Goal: Communication & Community: Connect with others

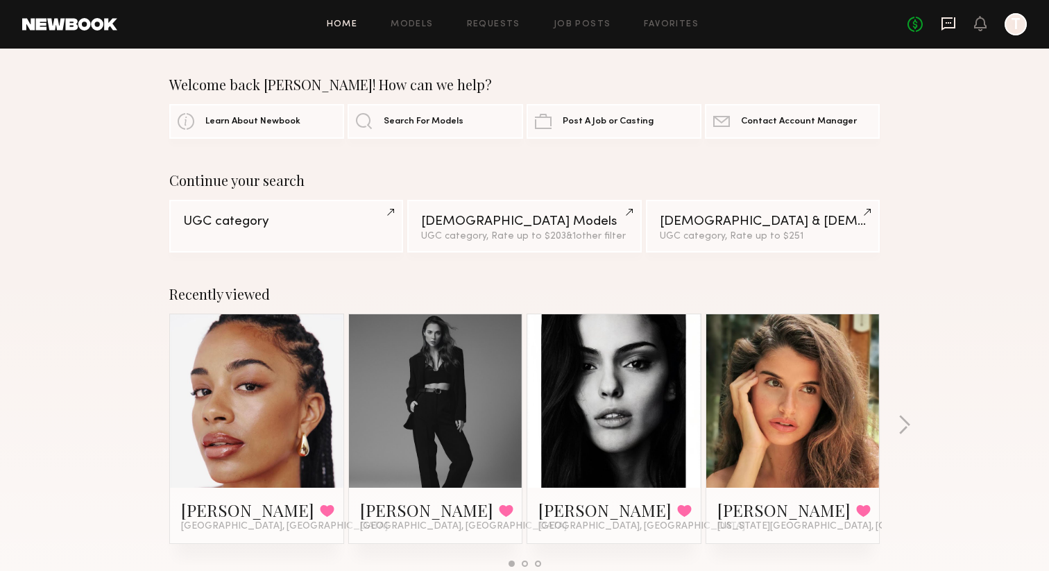
click at [943, 21] on icon at bounding box center [947, 23] width 15 height 15
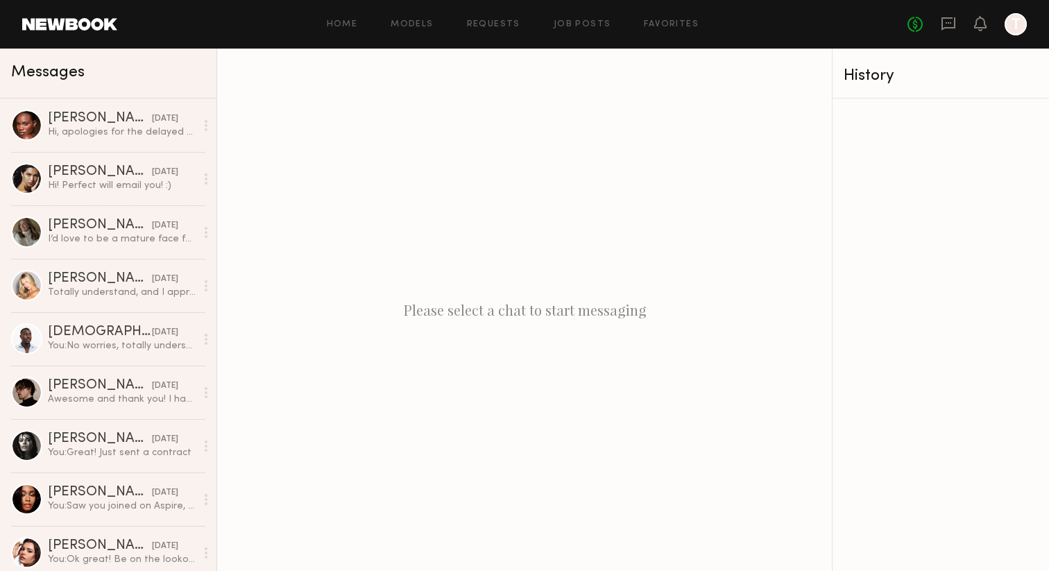
click at [123, 74] on div "Messages" at bounding box center [108, 70] width 194 height 21
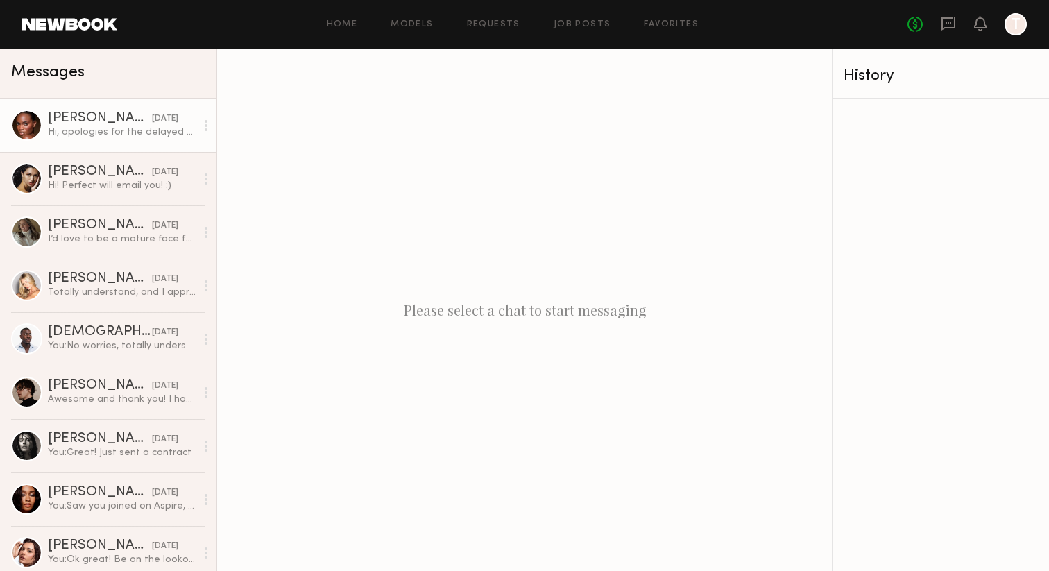
click at [37, 107] on link "Ashley B. yesterday Hi, apologies for the delayed response. I am unable to comm…" at bounding box center [108, 124] width 216 height 53
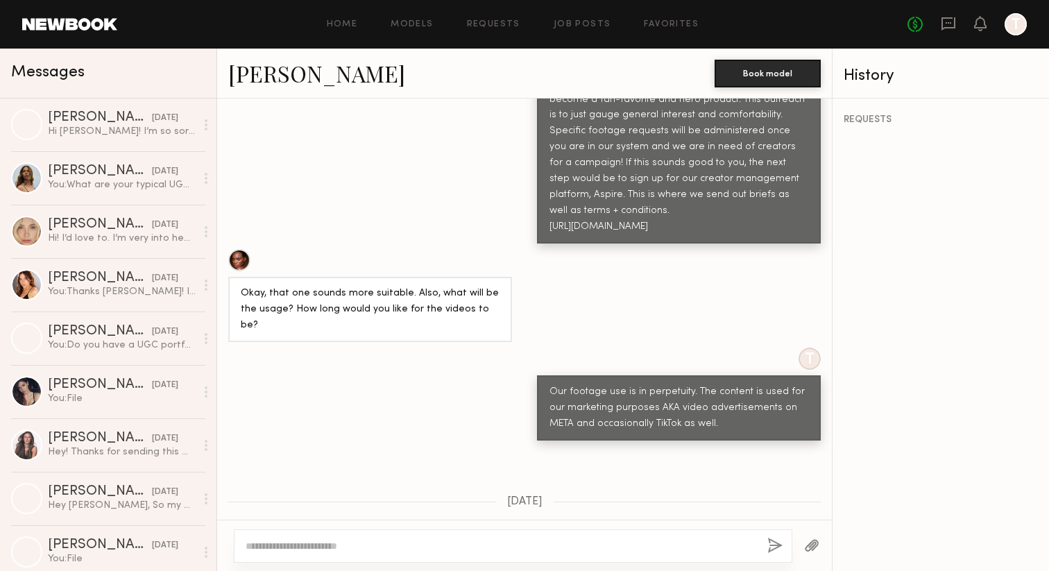
scroll to position [1599, 0]
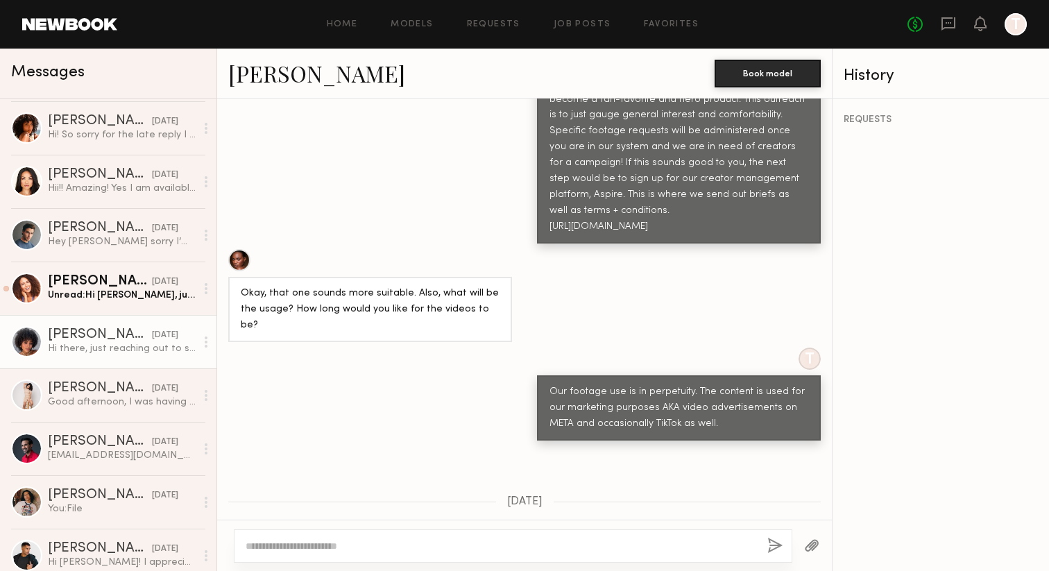
click at [109, 353] on div "Hi there, just reaching out to see if I should send over an invoice for the sho…" at bounding box center [122, 348] width 148 height 13
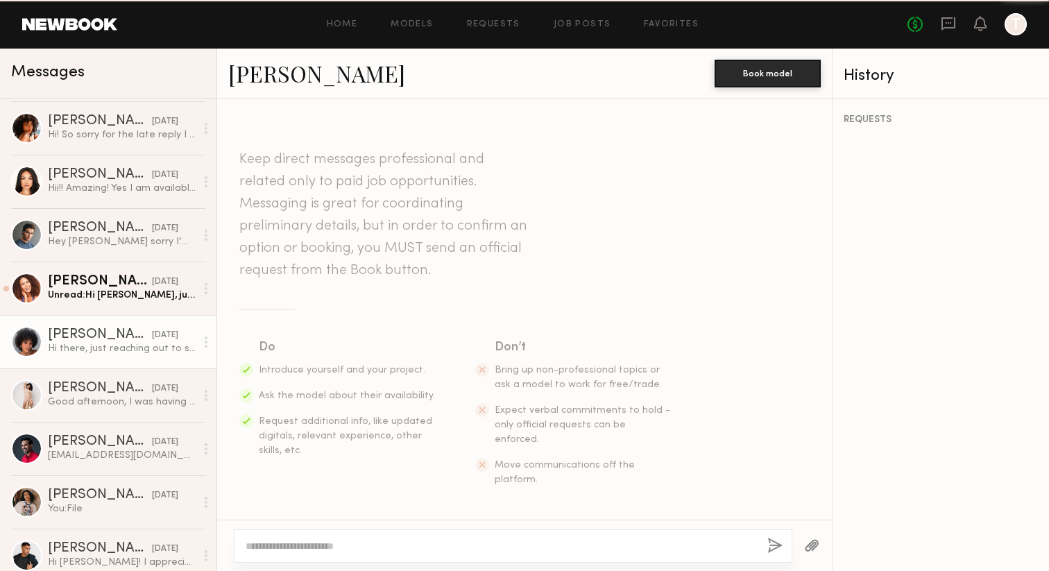
scroll to position [705, 0]
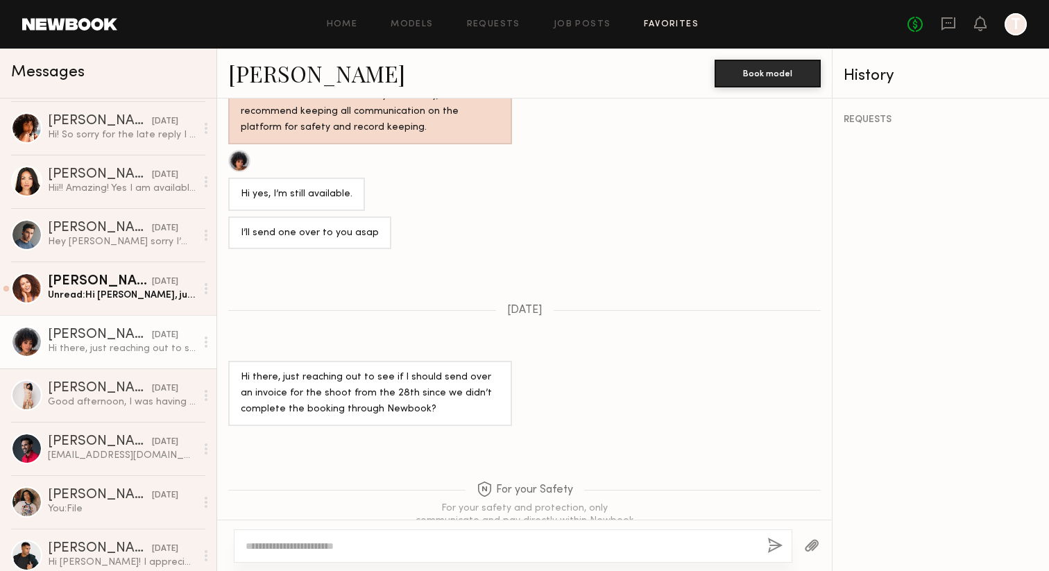
click at [683, 26] on link "Favorites" at bounding box center [671, 24] width 55 height 9
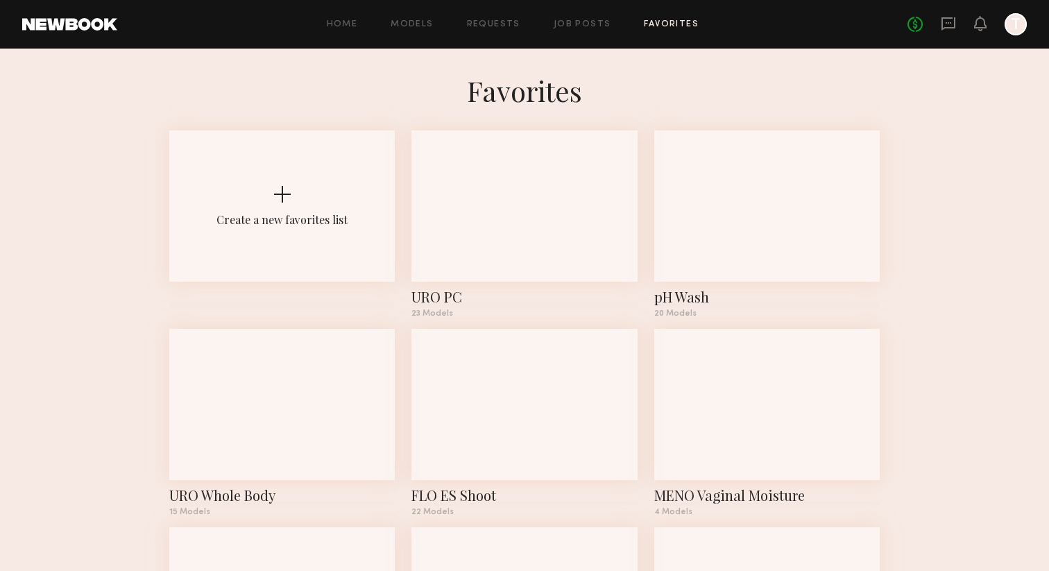
click at [567, 193] on div at bounding box center [598, 168] width 71 height 71
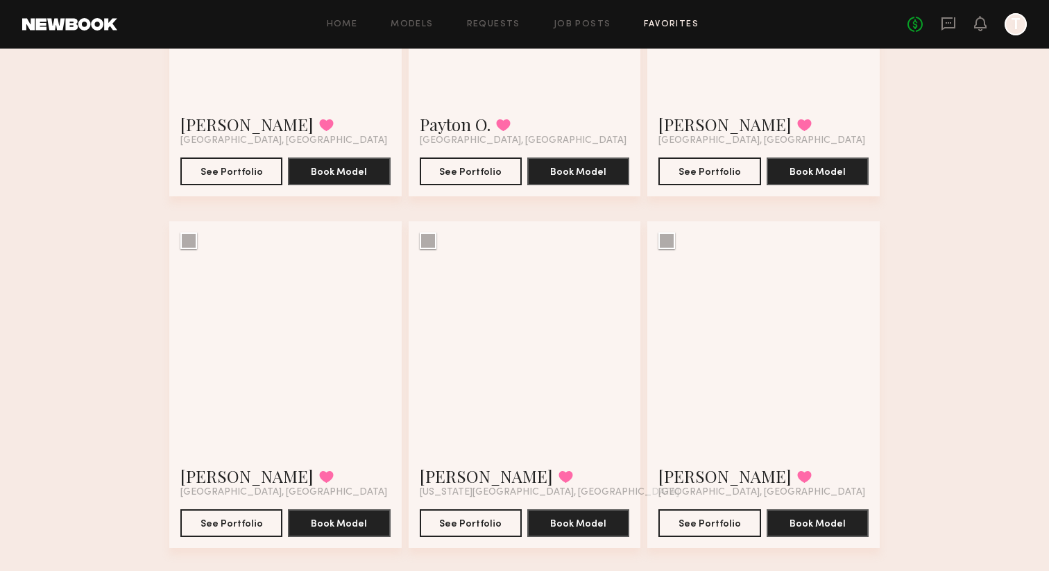
scroll to position [996, 0]
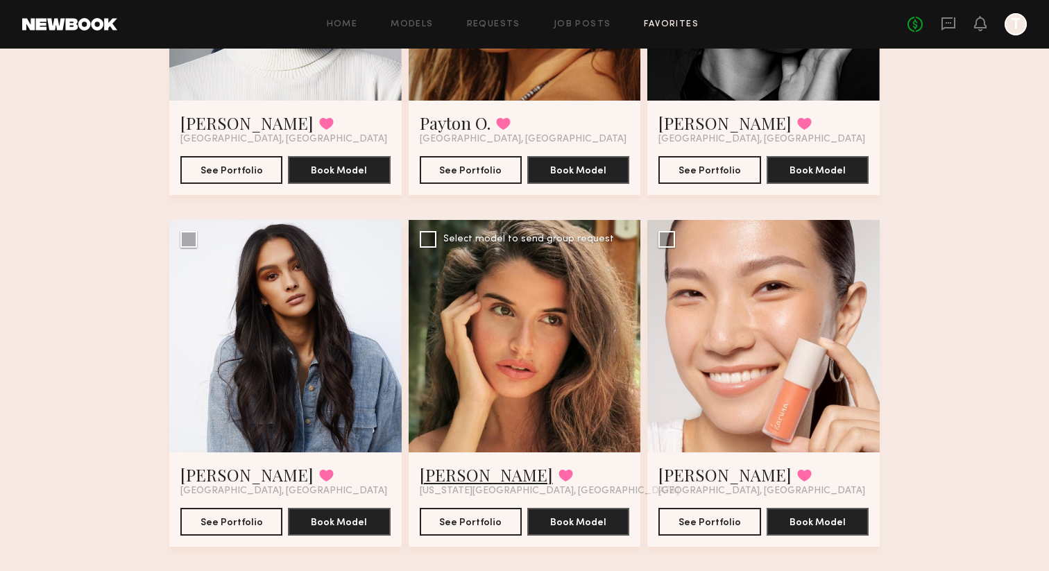
click at [465, 478] on link "[PERSON_NAME]" at bounding box center [486, 474] width 133 height 22
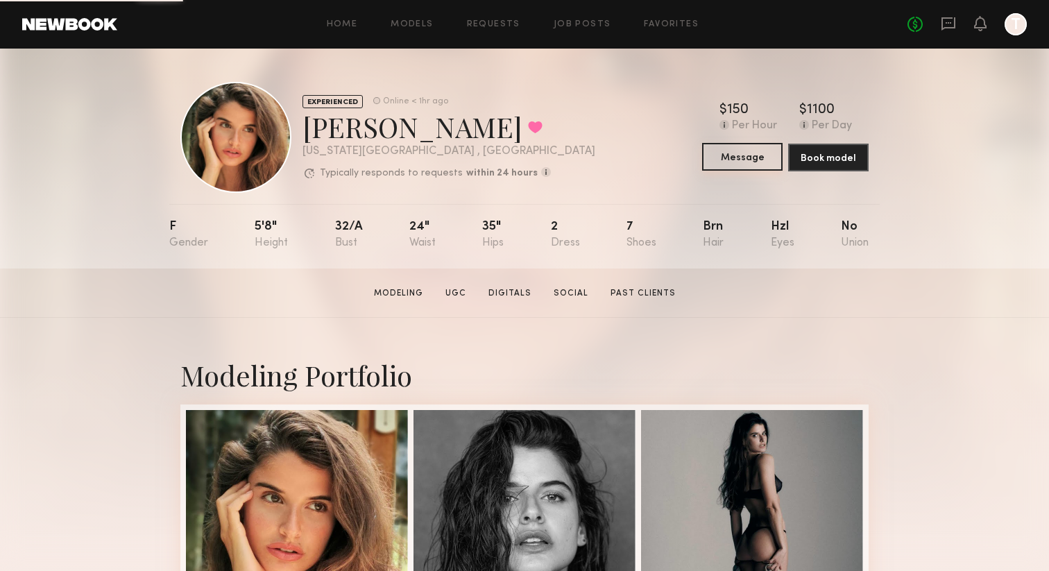
click at [721, 154] on button "Message" at bounding box center [742, 157] width 80 height 28
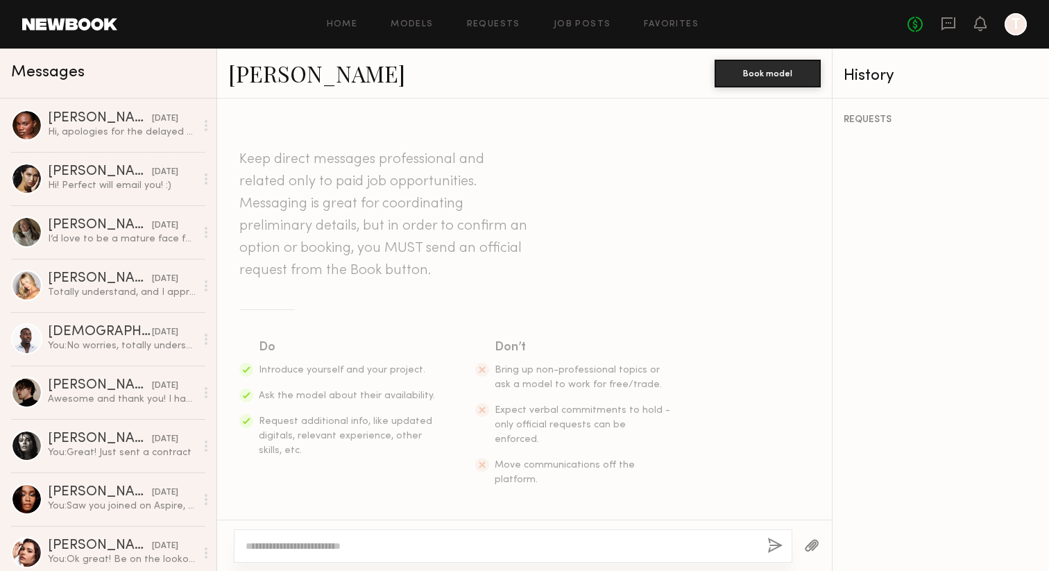
click at [296, 544] on textarea at bounding box center [501, 546] width 510 height 14
click at [620, 533] on textarea "**********" at bounding box center [501, 539] width 510 height 28
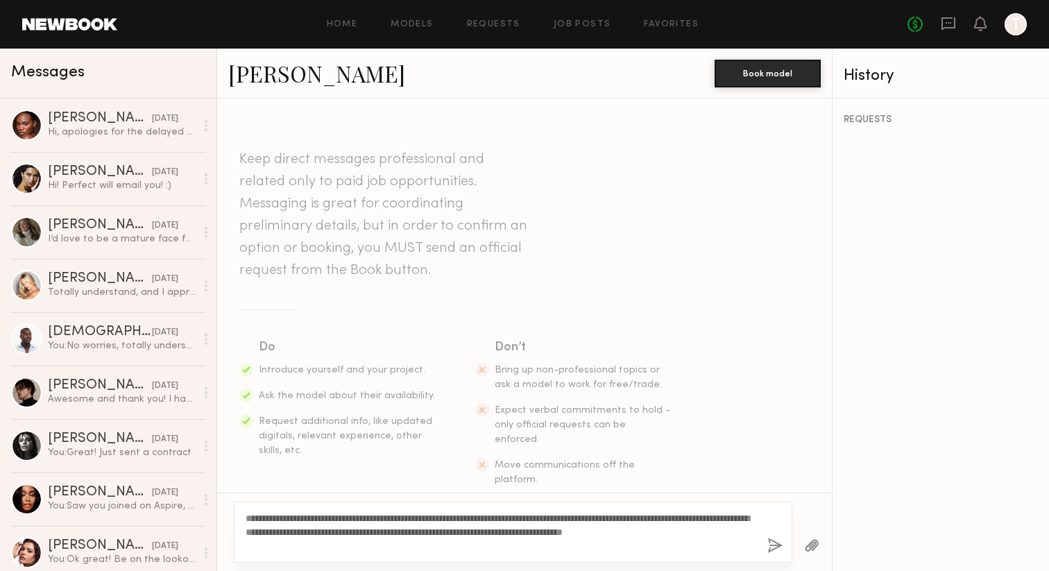
type textarea "**********"
click at [774, 547] on button "button" at bounding box center [774, 545] width 15 height 17
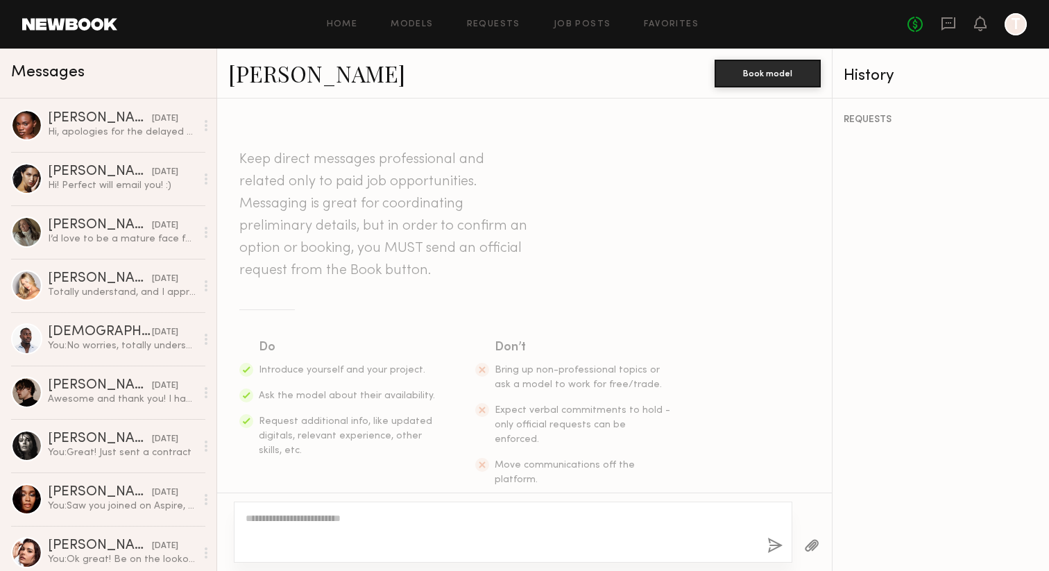
scroll to position [226, 0]
